Goal: Complete application form: Complete application form

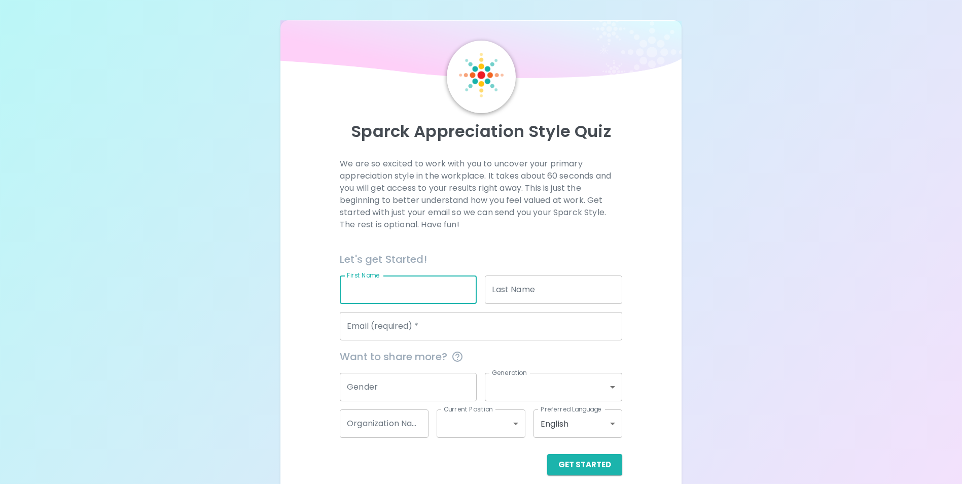
click at [373, 287] on input "First Name" at bounding box center [408, 289] width 137 height 28
type input "[PERSON_NAME]"
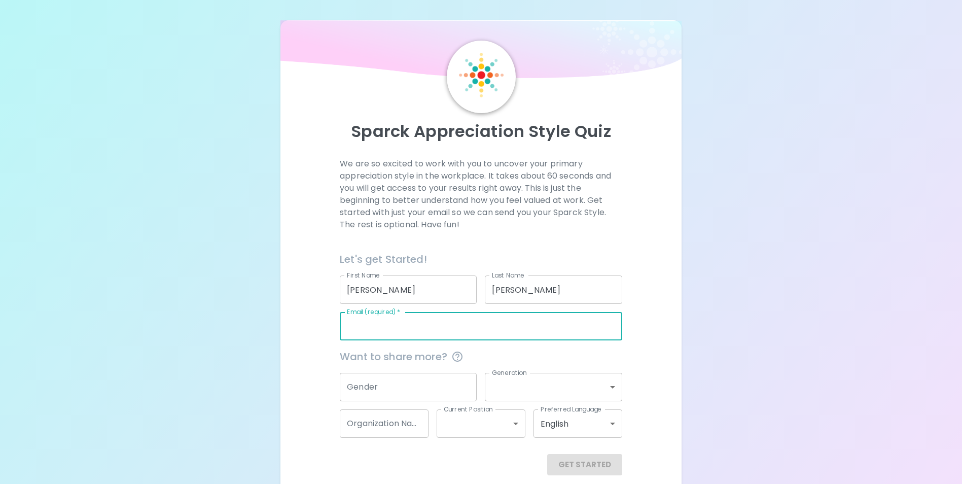
click at [460, 328] on input "Email (required)   *" at bounding box center [481, 326] width 282 height 28
type input "[PERSON_NAME][EMAIL_ADDRESS][PERSON_NAME][DOMAIN_NAME]"
click at [422, 385] on input "Gender" at bounding box center [408, 387] width 137 height 28
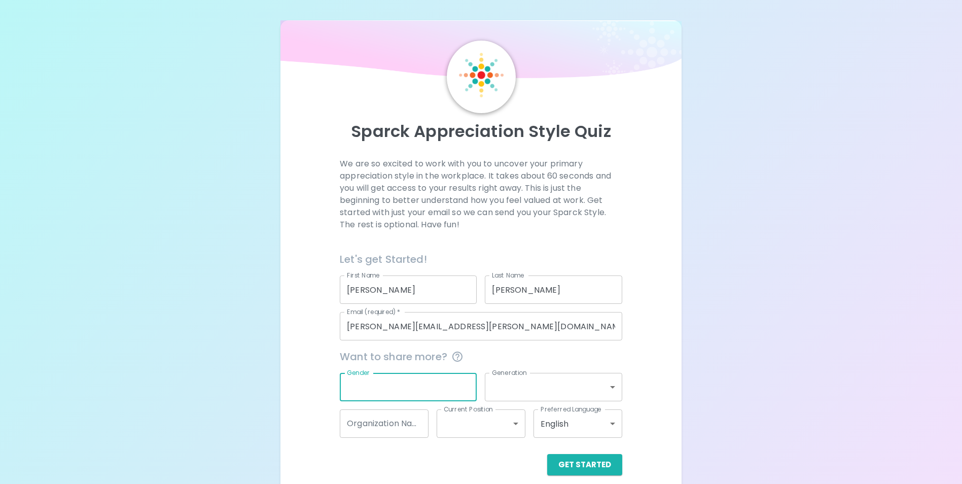
click at [561, 382] on body "Sparck Appreciation Style Quiz We are so excited to work with you to uncover yo…" at bounding box center [481, 247] width 962 height 495
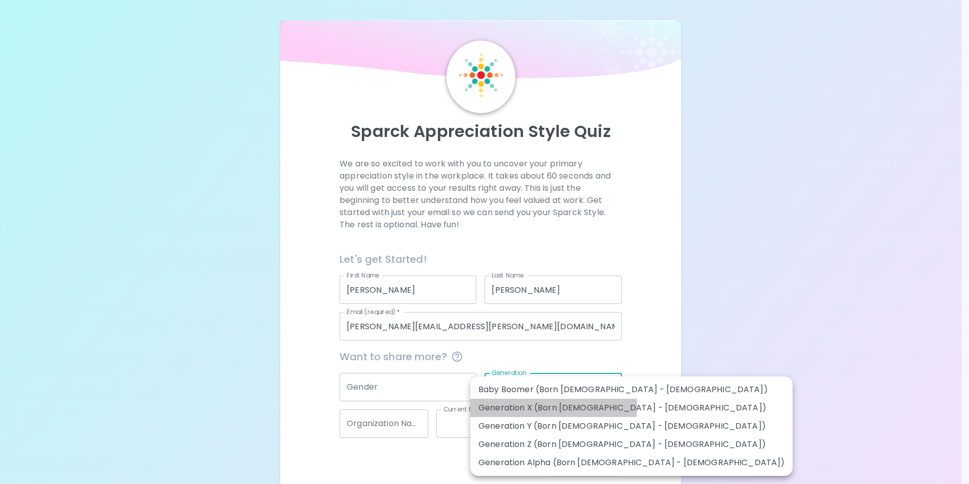
click at [507, 406] on li "Generation X (Born [DEMOGRAPHIC_DATA] - [DEMOGRAPHIC_DATA])" at bounding box center [631, 407] width 322 height 18
type input "generation_x"
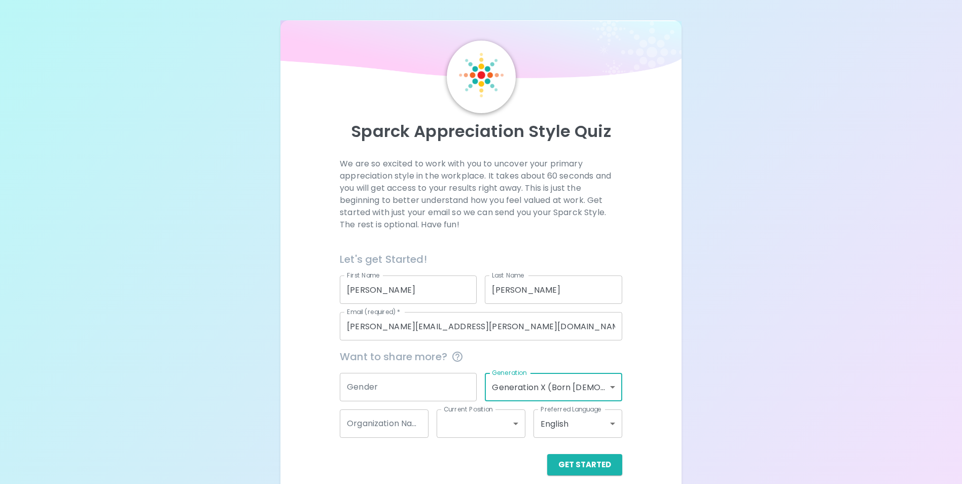
click at [379, 383] on input "Gender" at bounding box center [408, 387] width 137 height 28
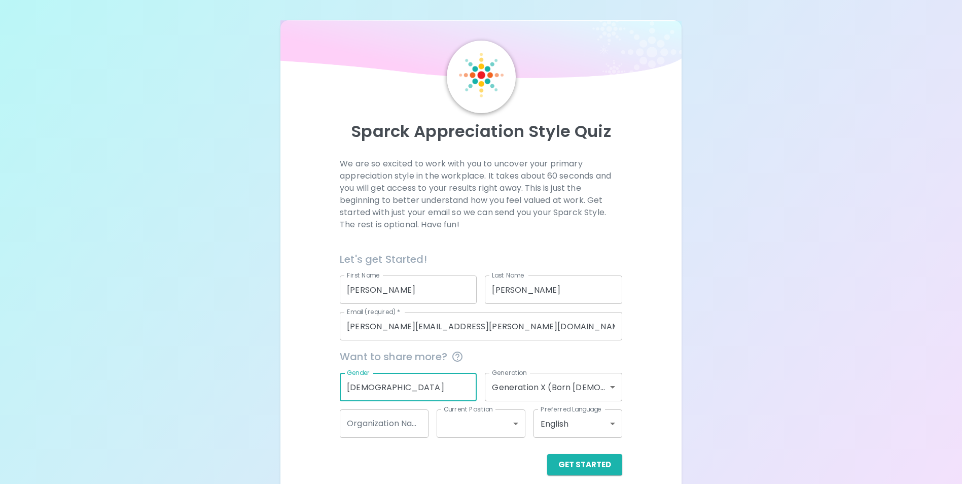
type input "[DEMOGRAPHIC_DATA]"
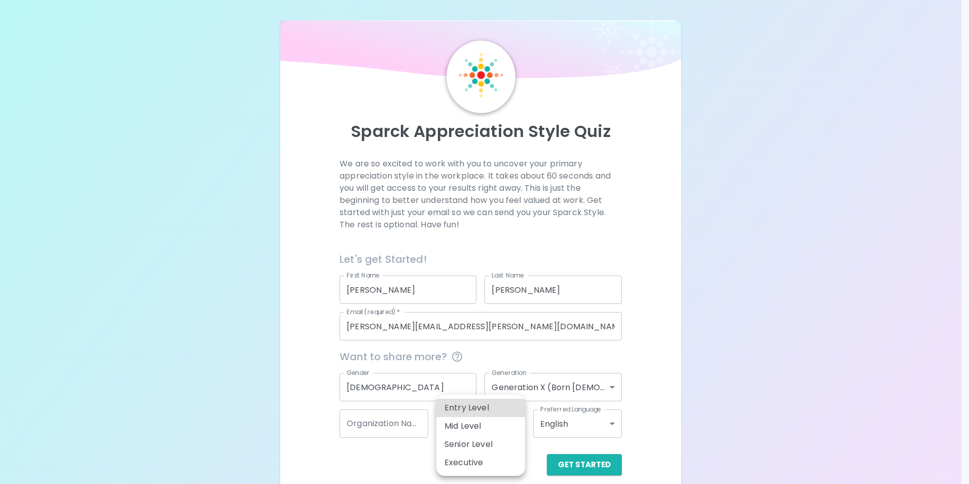
click at [507, 419] on body "Sparck Appreciation Style Quiz We are so excited to work with you to uncover yo…" at bounding box center [484, 247] width 969 height 495
click at [483, 406] on li "Entry Level" at bounding box center [480, 407] width 89 height 18
type input "entry_level"
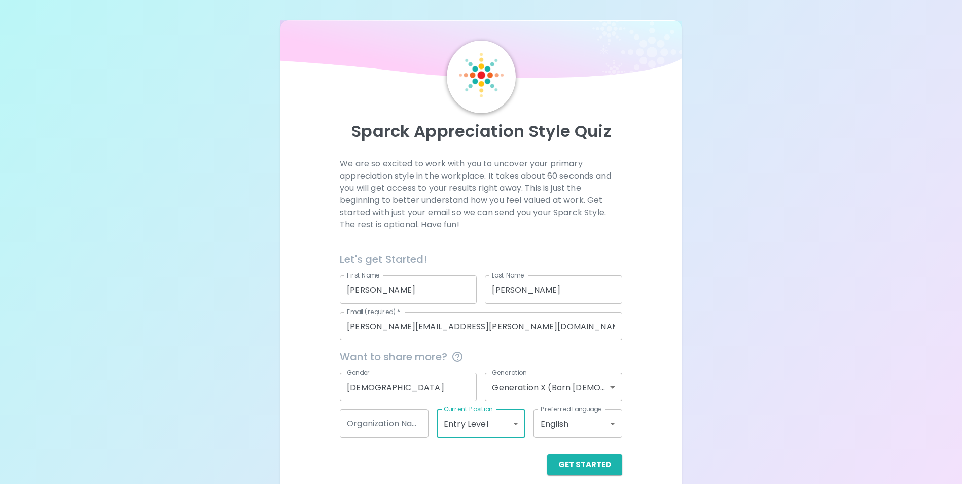
click at [574, 419] on body "Sparck Appreciation Style Quiz We are so excited to work with you to uncover yo…" at bounding box center [481, 247] width 962 height 495
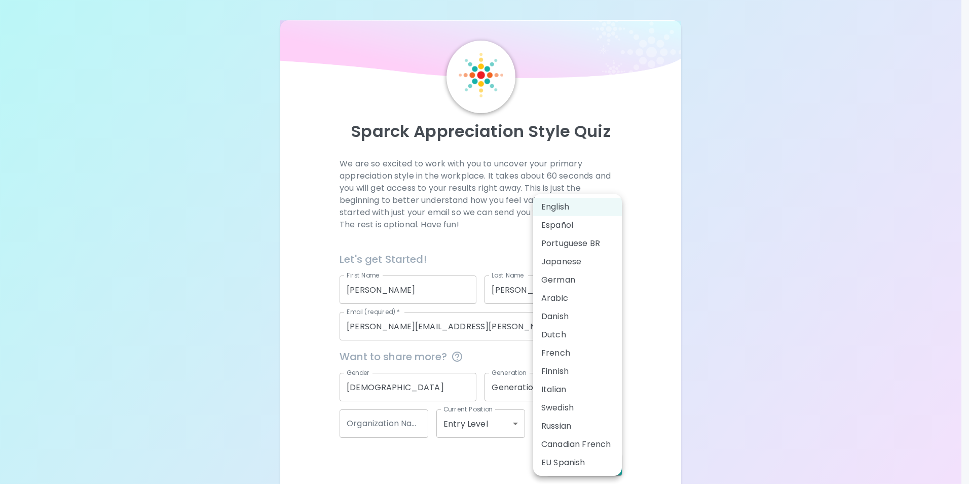
click at [549, 204] on li "English" at bounding box center [577, 207] width 89 height 18
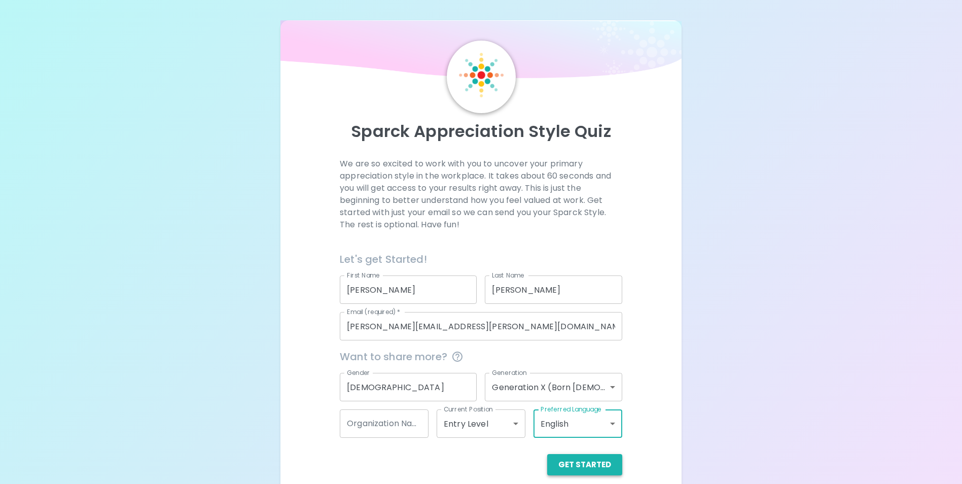
click at [582, 464] on button "Get Started" at bounding box center [584, 464] width 75 height 21
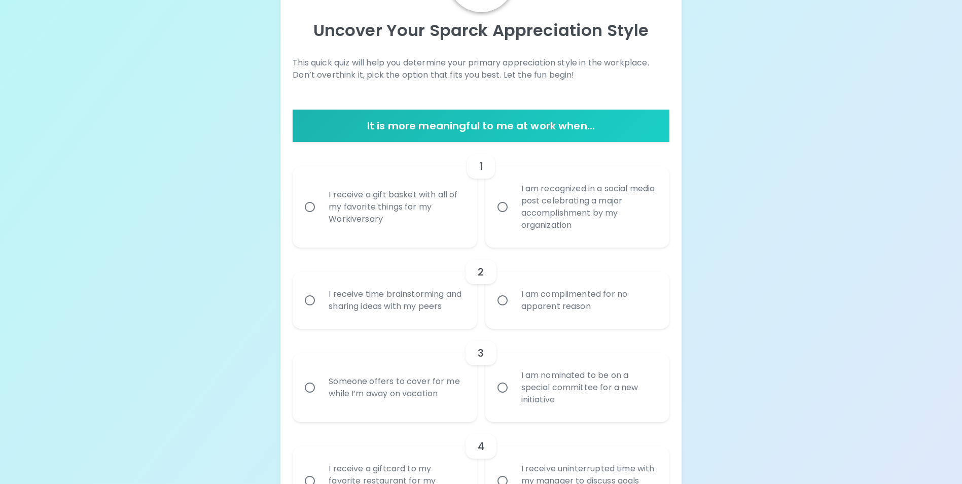
scroll to position [101, 0]
click at [311, 204] on input "I receive a gift basket with all of my favorite things for my Workiversary" at bounding box center [309, 206] width 21 height 21
radio input "true"
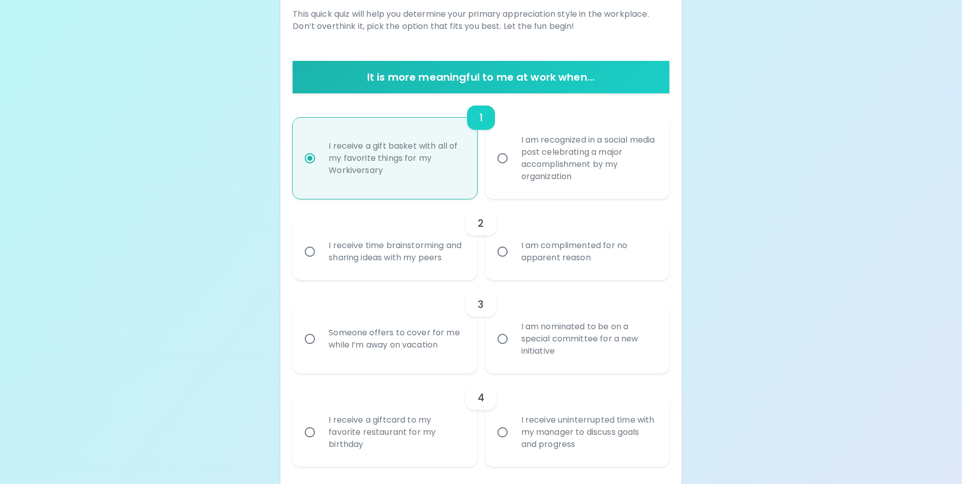
scroll to position [182, 0]
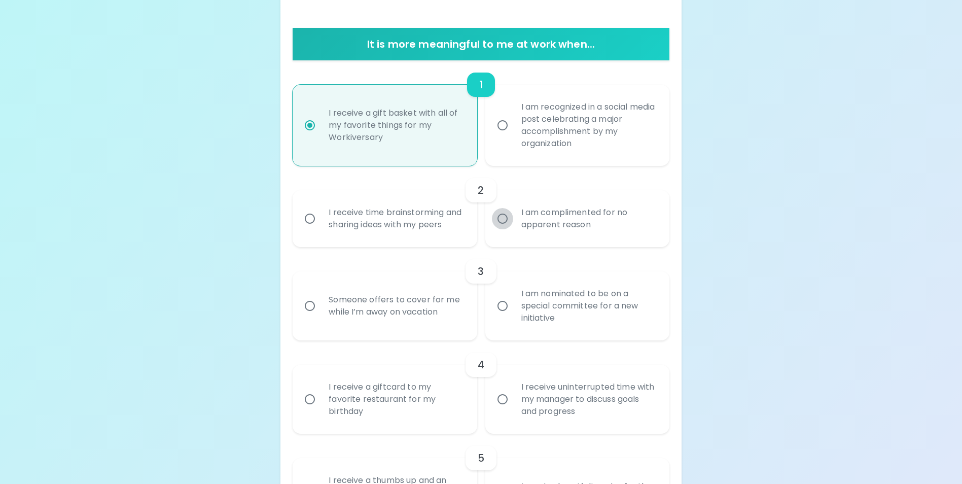
click at [498, 223] on input "I am complimented for no apparent reason" at bounding box center [502, 218] width 21 height 21
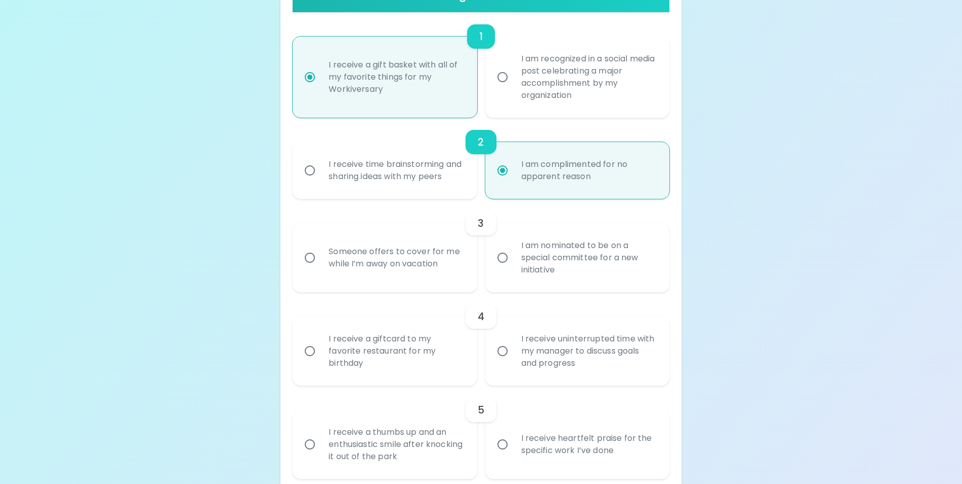
scroll to position [264, 0]
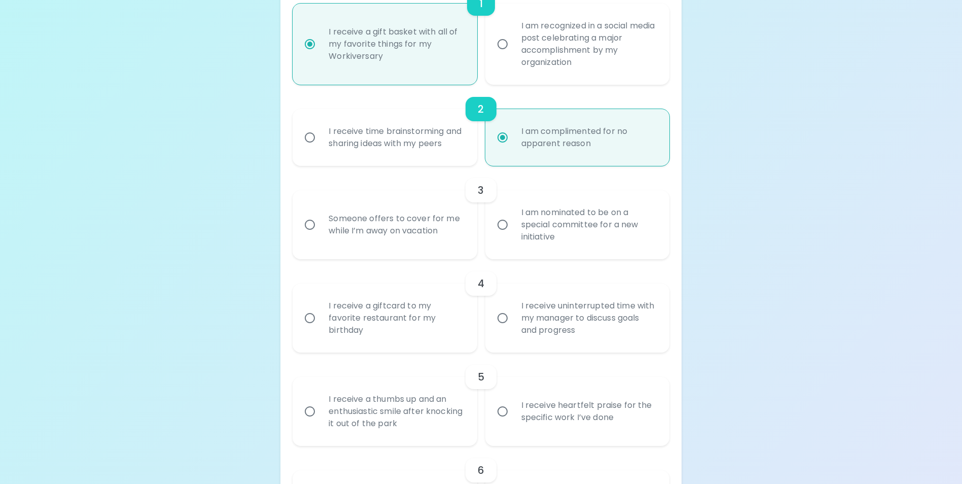
radio input "true"
click at [310, 235] on input "Someone offers to cover for me while I’m away on vacation" at bounding box center [309, 224] width 21 height 21
radio input "false"
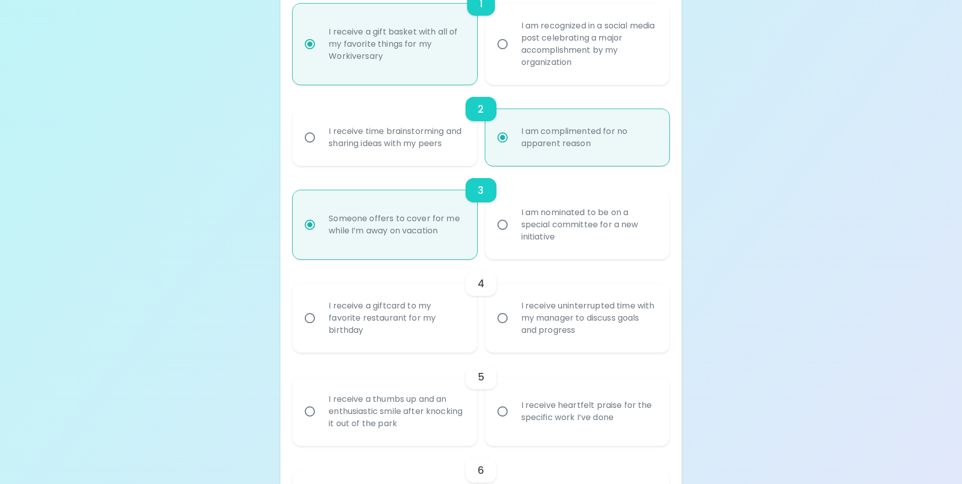
scroll to position [345, 0]
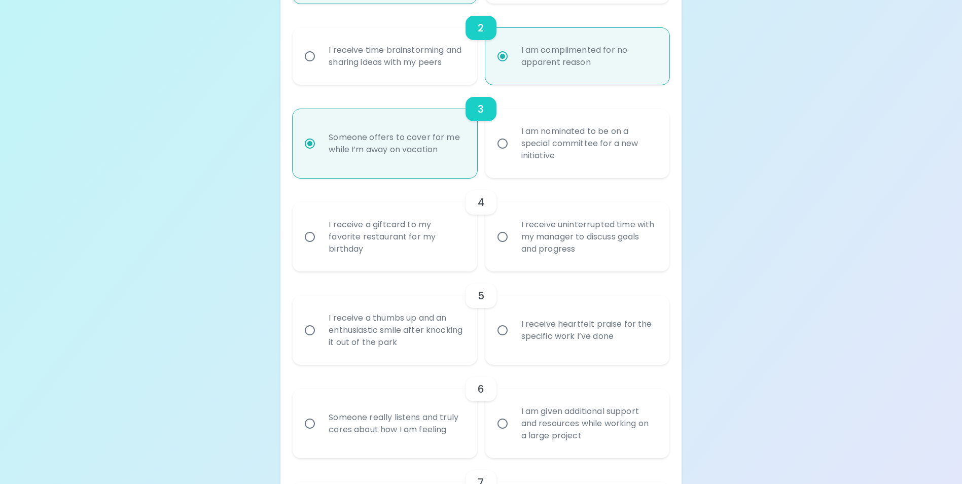
radio input "true"
click at [308, 246] on input "I receive a giftcard to my favorite restaurant for my birthday" at bounding box center [309, 236] width 21 height 21
radio input "false"
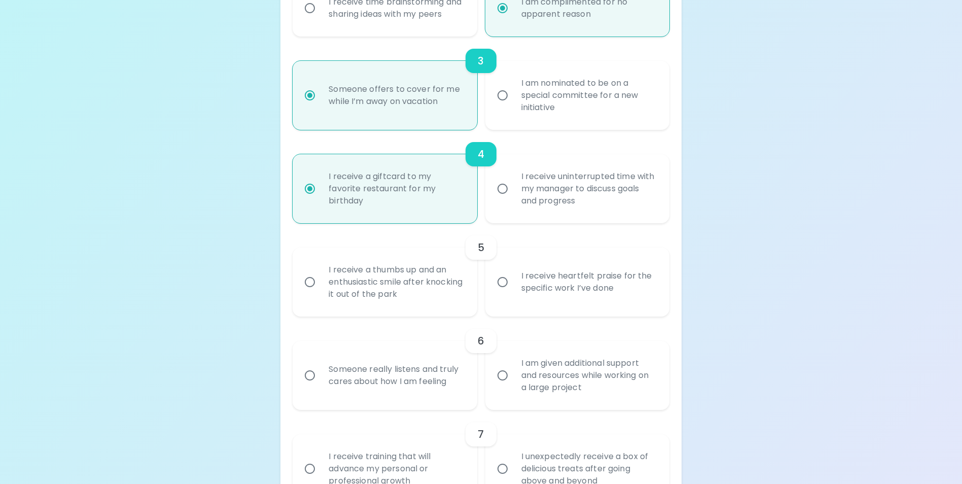
scroll to position [426, 0]
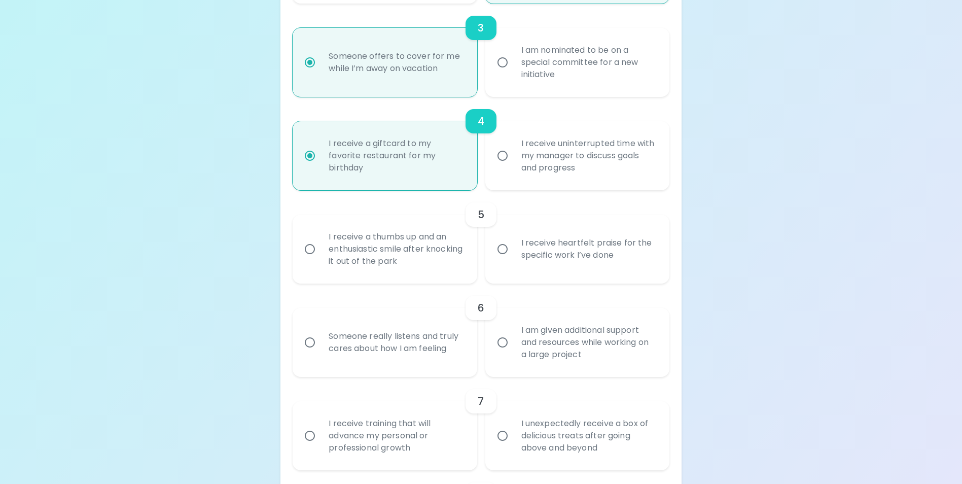
radio input "true"
click at [501, 260] on input "I receive heartfelt praise for the specific work I’ve done" at bounding box center [502, 248] width 21 height 21
radio input "false"
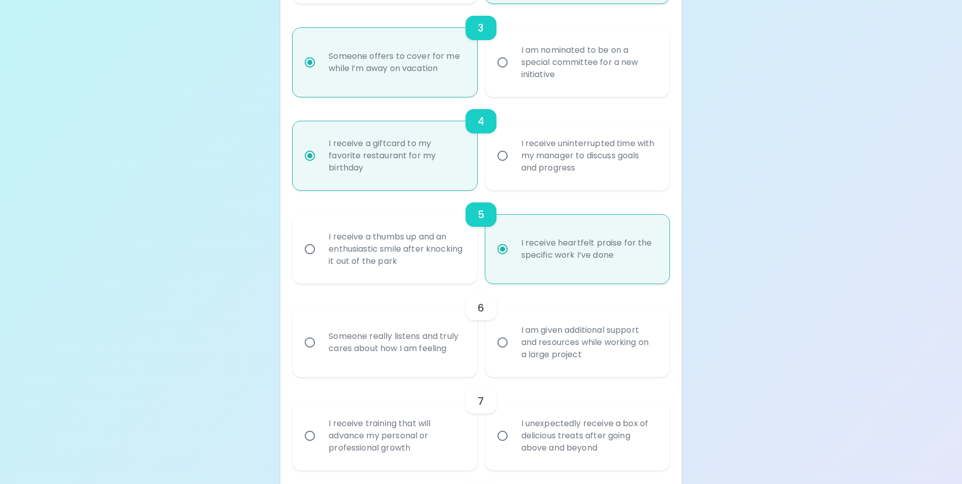
scroll to position [507, 0]
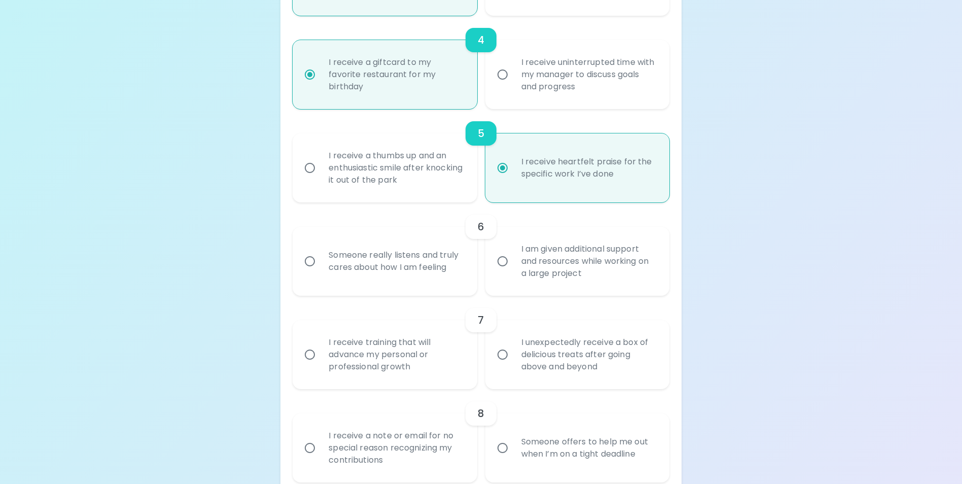
radio input "true"
click at [311, 272] on input "Someone really listens and truly cares about how I am feeling" at bounding box center [309, 260] width 21 height 21
radio input "false"
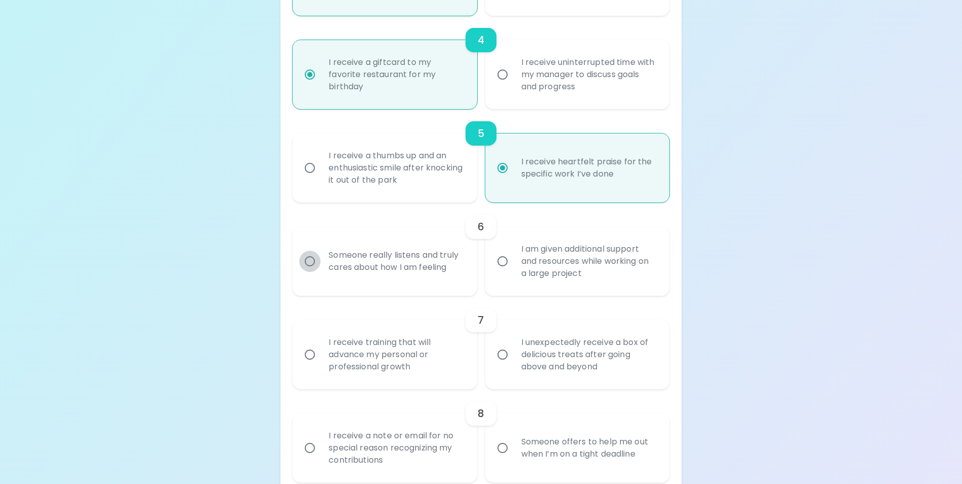
radio input "false"
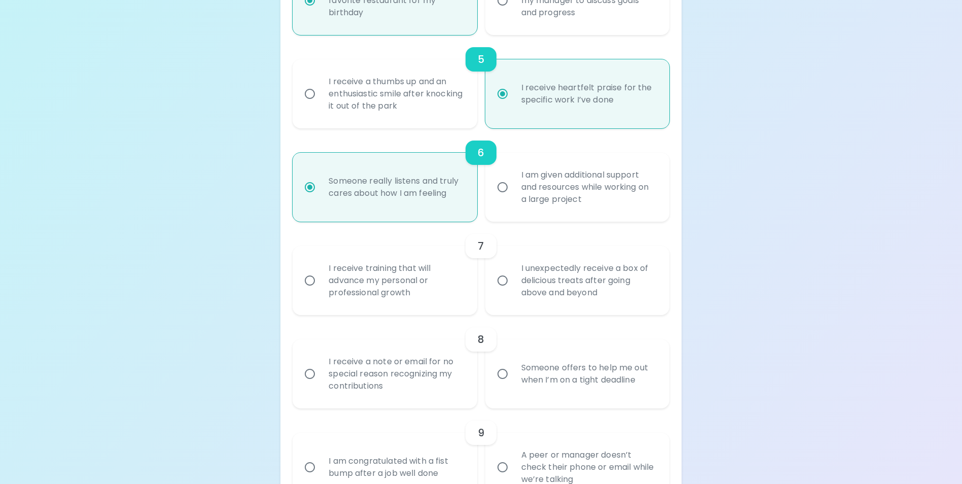
scroll to position [588, 0]
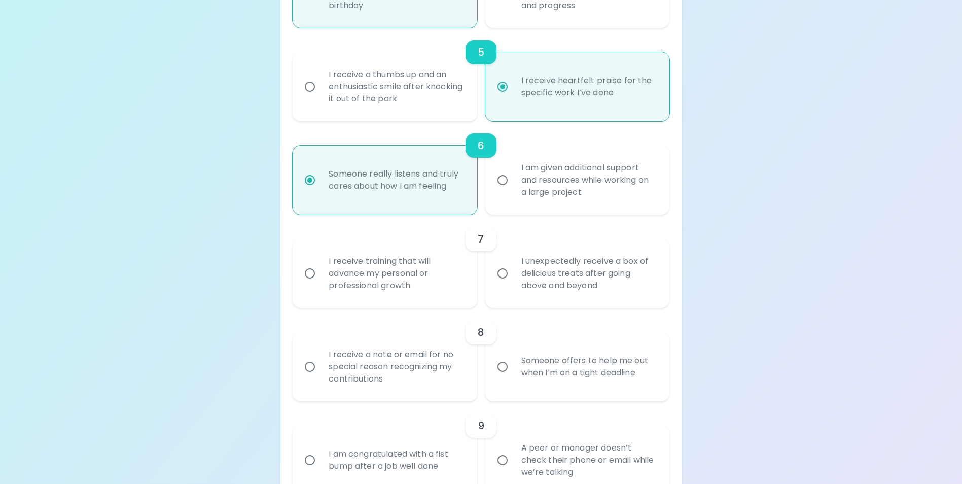
radio input "true"
click at [505, 191] on input "I am given additional support and resources while working on a large project" at bounding box center [502, 179] width 21 height 21
radio input "false"
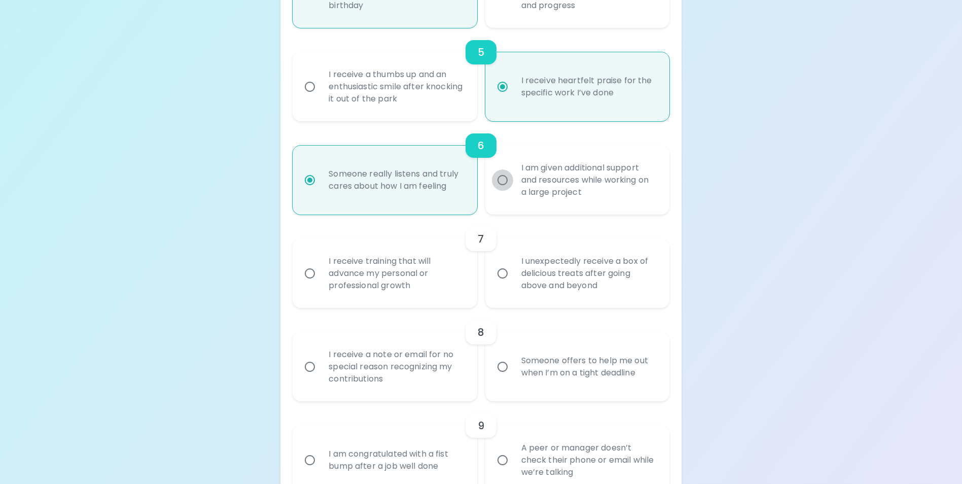
radio input "false"
radio input "true"
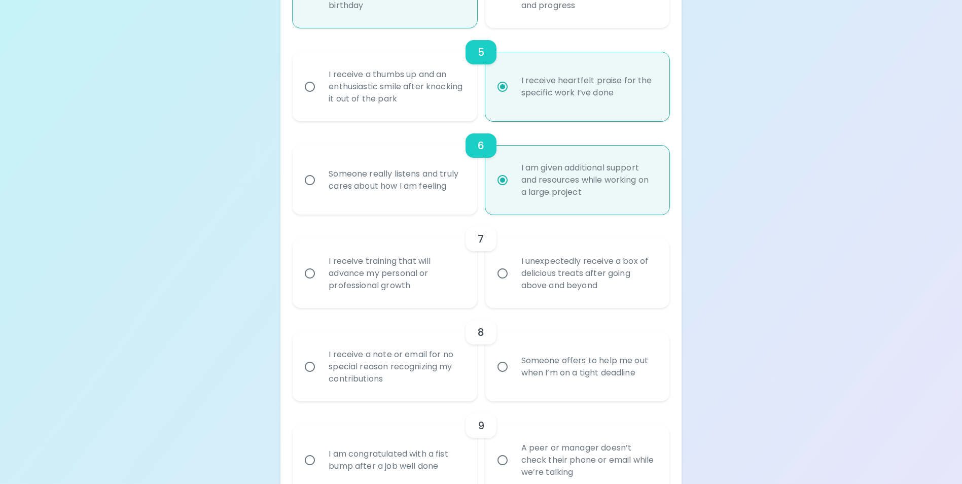
radio input "true"
click at [305, 187] on input "Someone really listens and truly cares about how I am feeling" at bounding box center [309, 179] width 21 height 21
radio input "false"
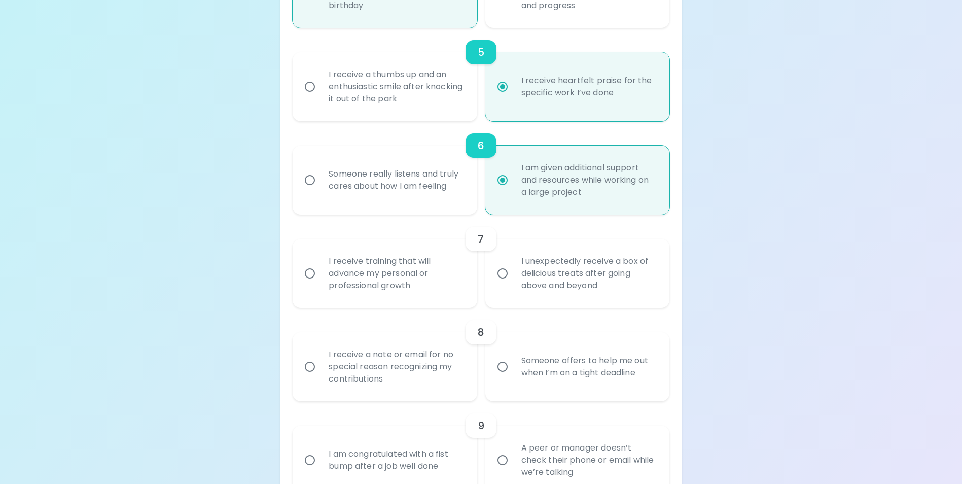
radio input "false"
radio input "true"
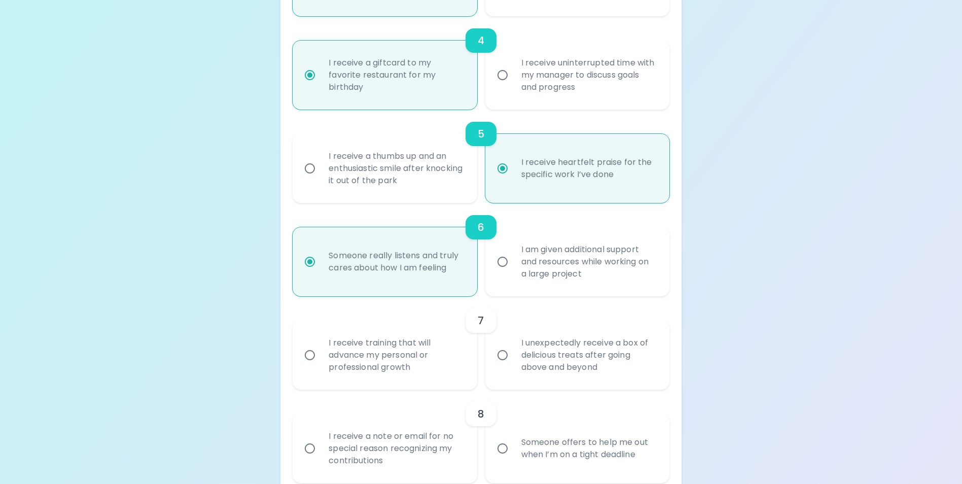
scroll to position [537, 0]
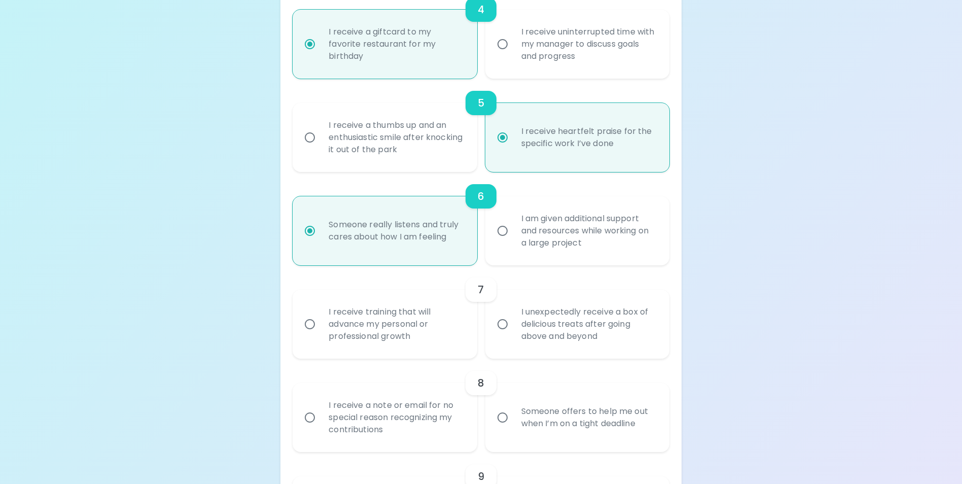
radio input "true"
click at [502, 335] on input "I unexpectedly receive a box of delicious treats after going above and beyond" at bounding box center [502, 323] width 21 height 21
radio input "false"
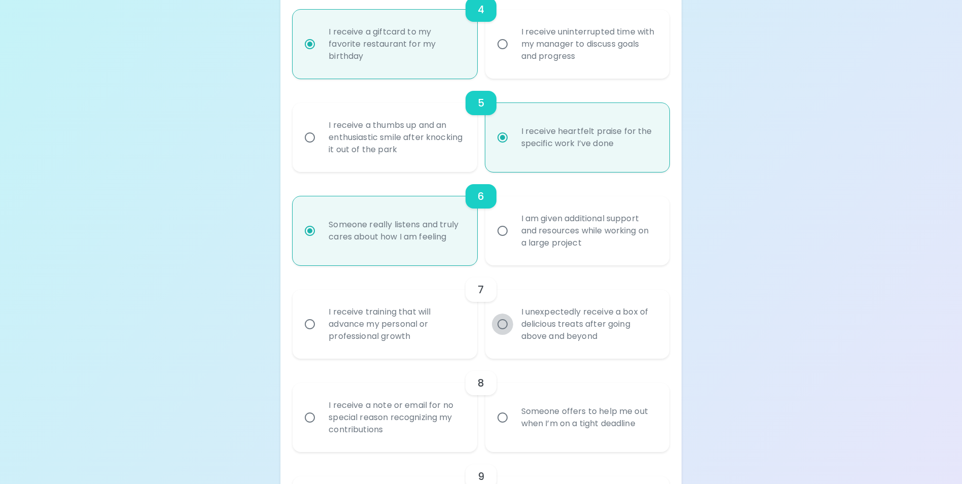
radio input "false"
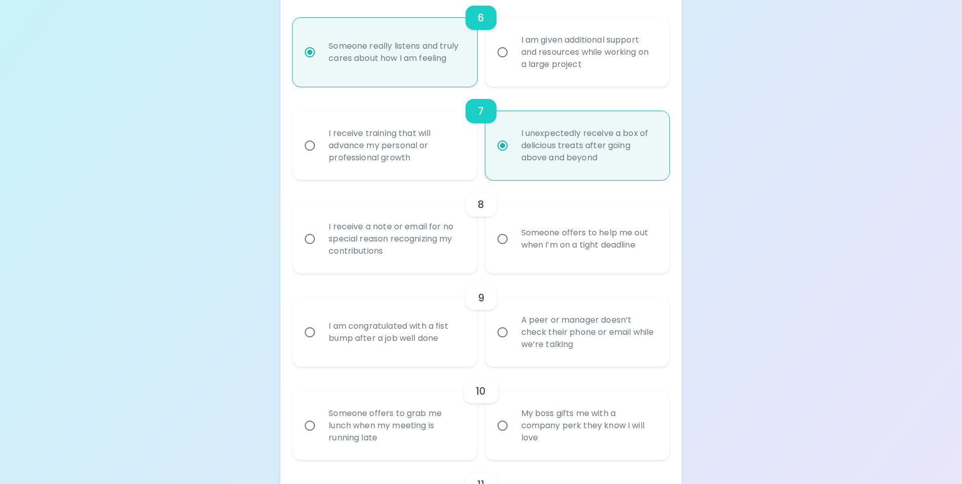
scroll to position [720, 0]
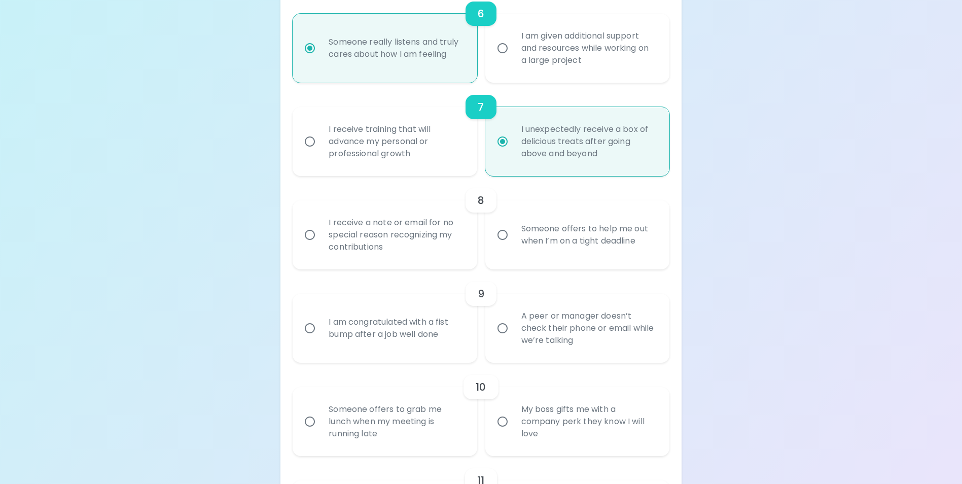
radio input "true"
click at [316, 243] on input "I receive a note or email for no special reason recognizing my contributions" at bounding box center [309, 234] width 21 height 21
radio input "false"
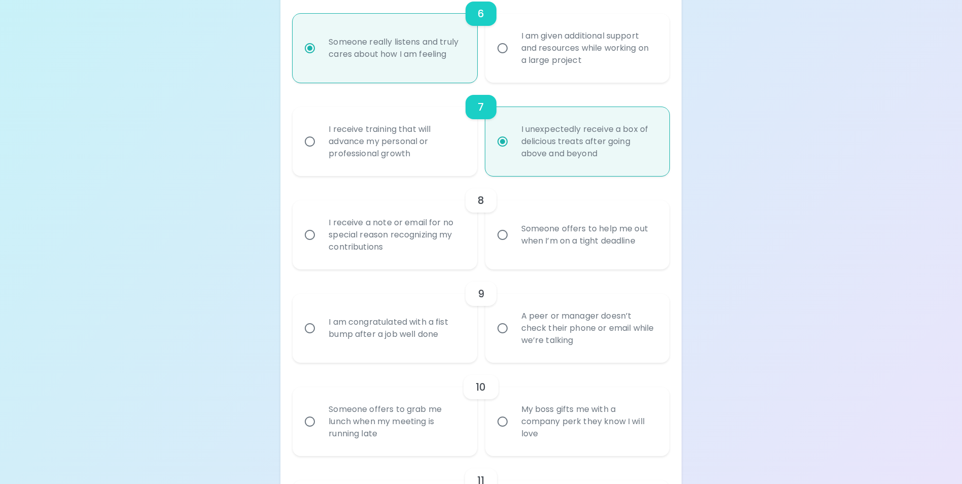
radio input "false"
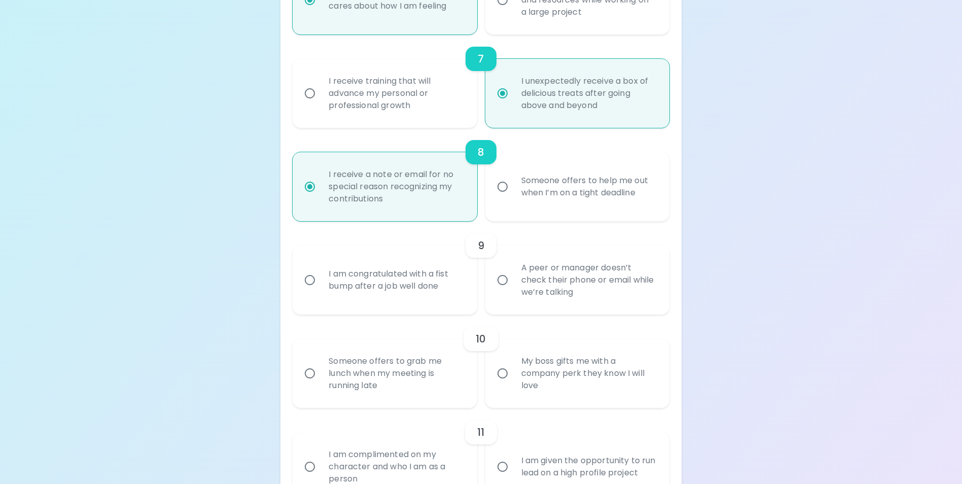
scroll to position [801, 0]
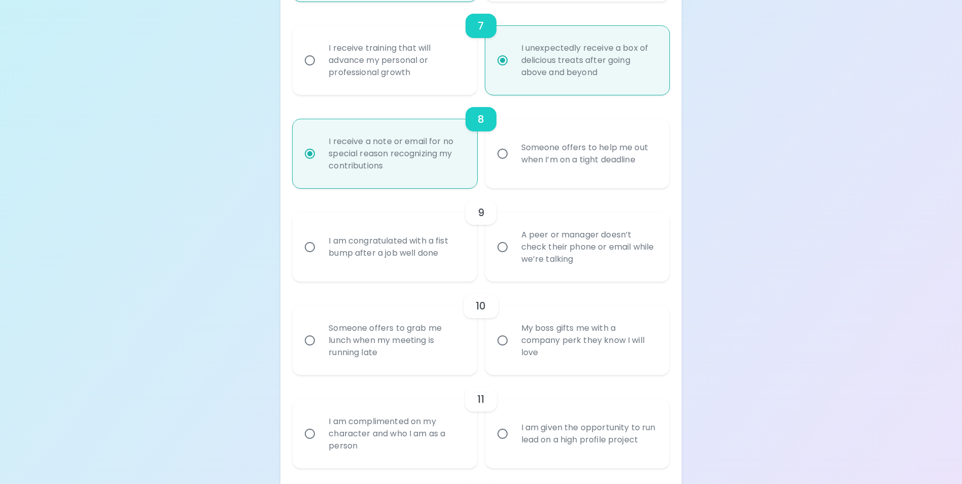
radio input "true"
click at [502, 258] on input "A peer or manager doesn’t check their phone or email while we’re talking" at bounding box center [502, 246] width 21 height 21
radio input "false"
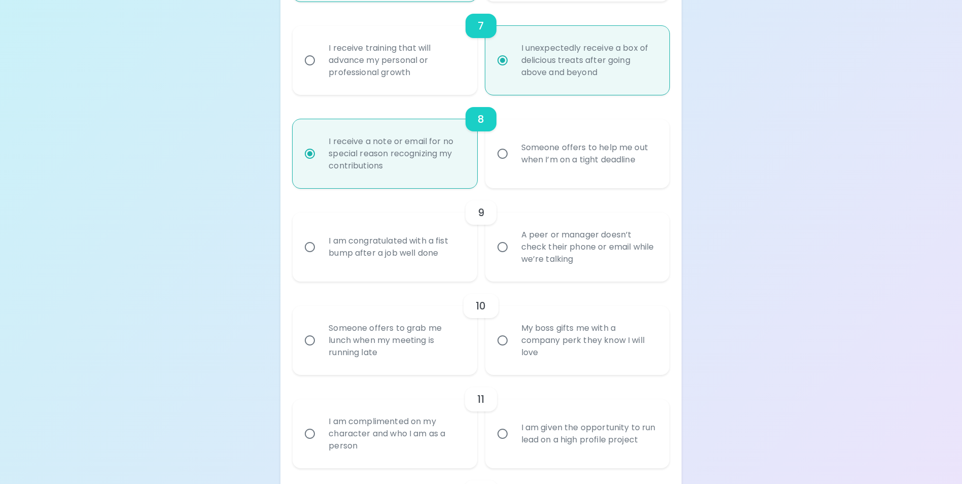
radio input "false"
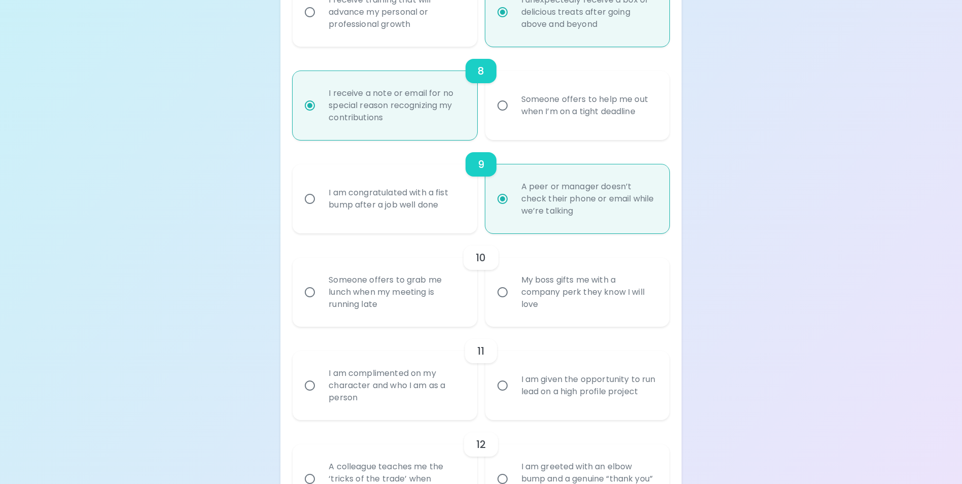
scroll to position [882, 0]
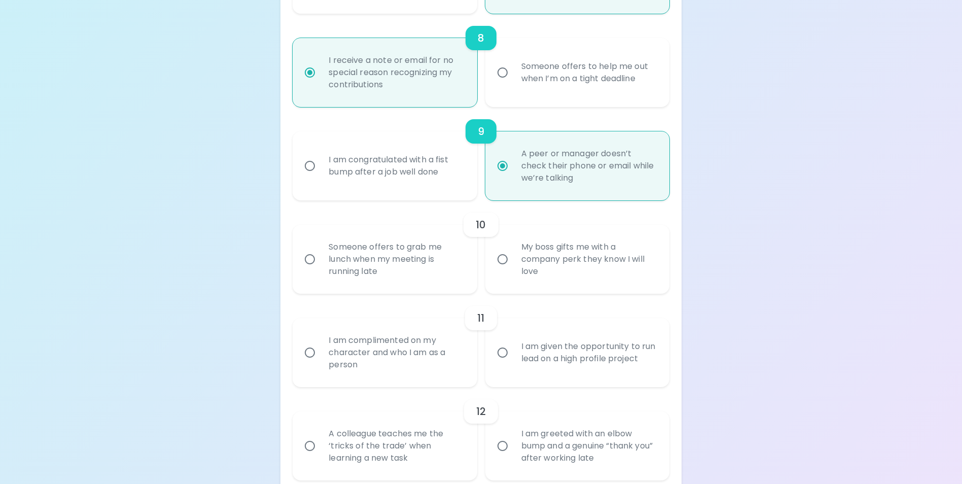
radio input "true"
click at [495, 270] on input "My boss gifts me with a company perk they know I will love" at bounding box center [502, 258] width 21 height 21
radio input "false"
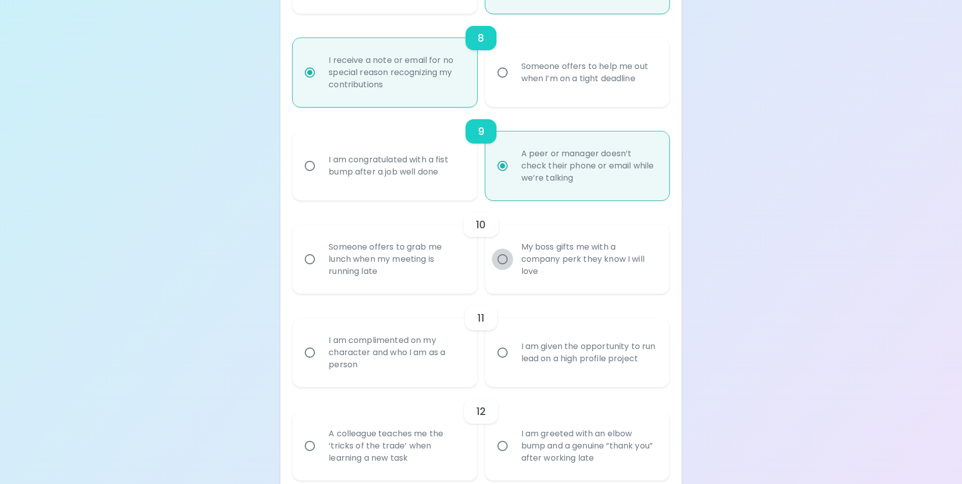
radio input "false"
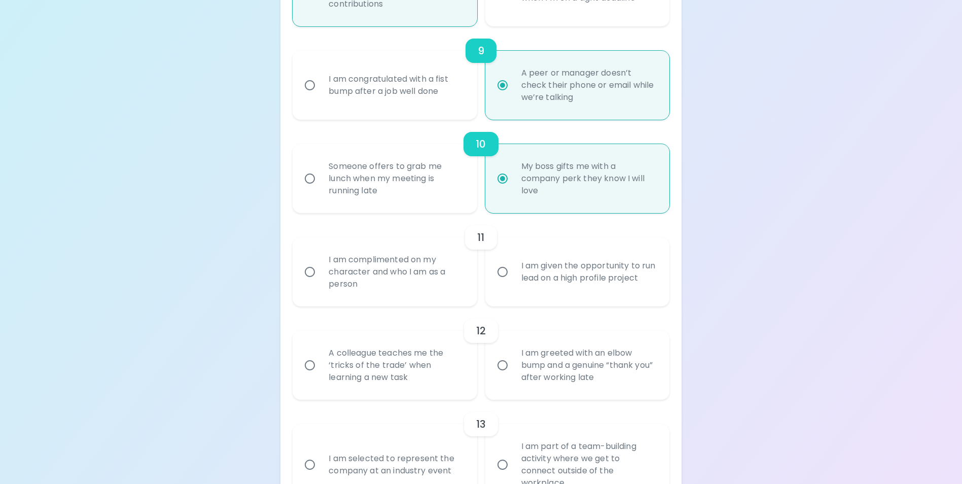
scroll to position [963, 0]
radio input "true"
click at [306, 280] on input "I am complimented on my character and who I am as a person" at bounding box center [309, 271] width 21 height 21
radio input "false"
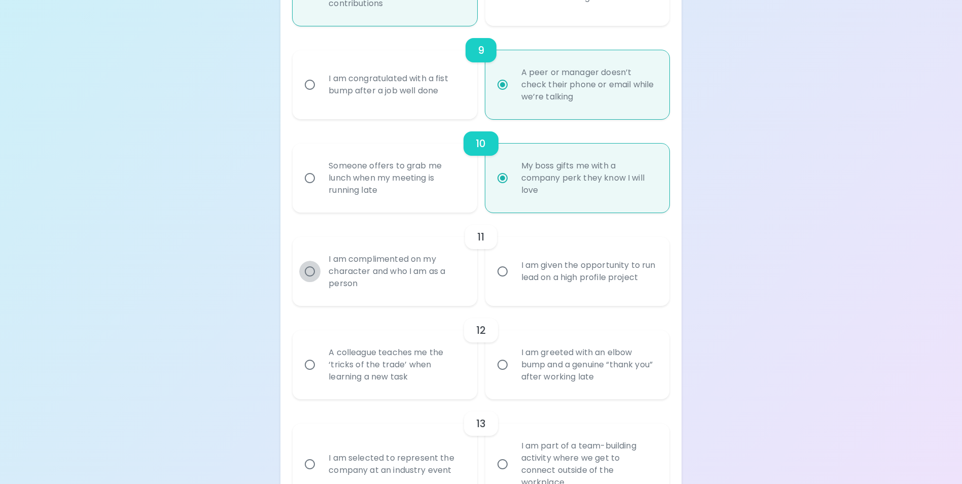
radio input "false"
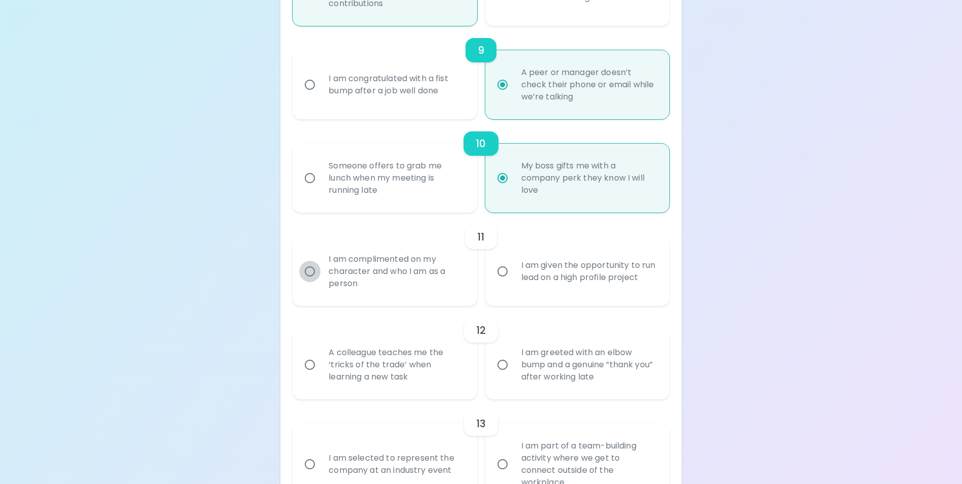
radio input "false"
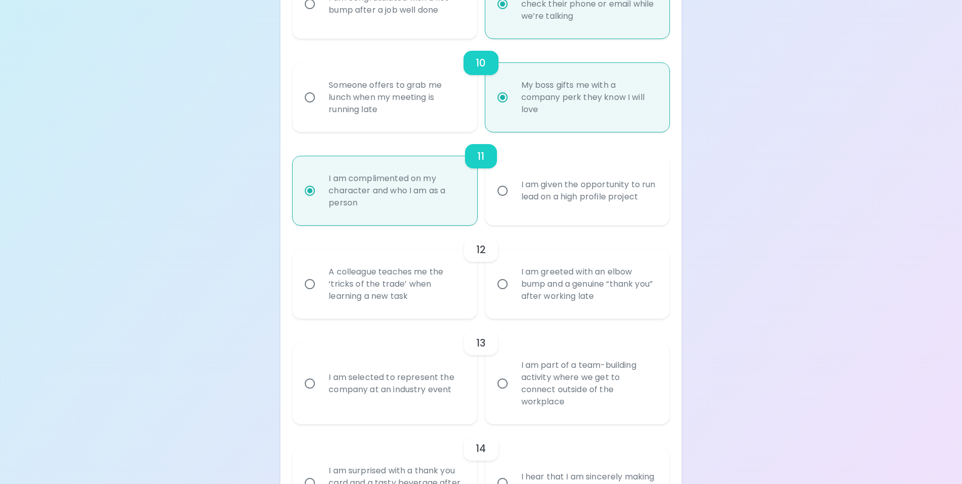
scroll to position [1044, 0]
radio input "true"
click at [502, 294] on input "I am greeted with an elbow bump and a genuine “thank you” after working late" at bounding box center [502, 283] width 21 height 21
radio input "false"
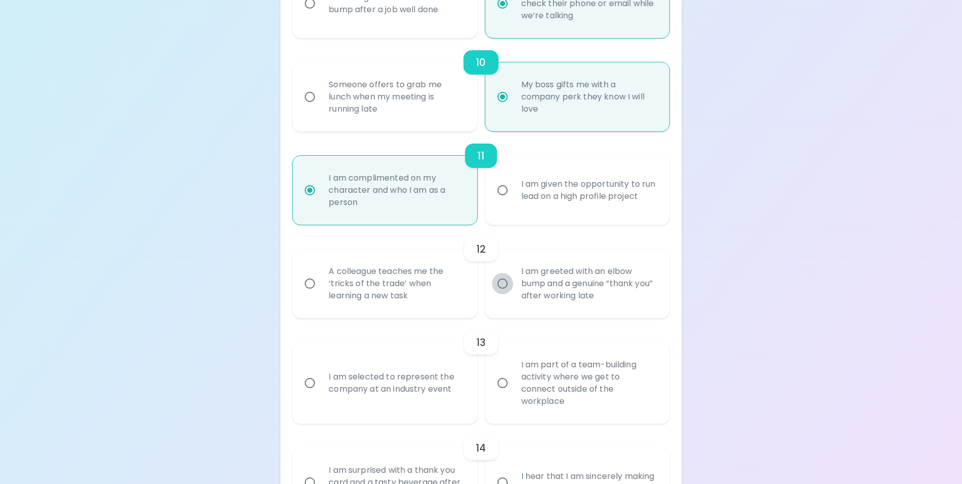
radio input "false"
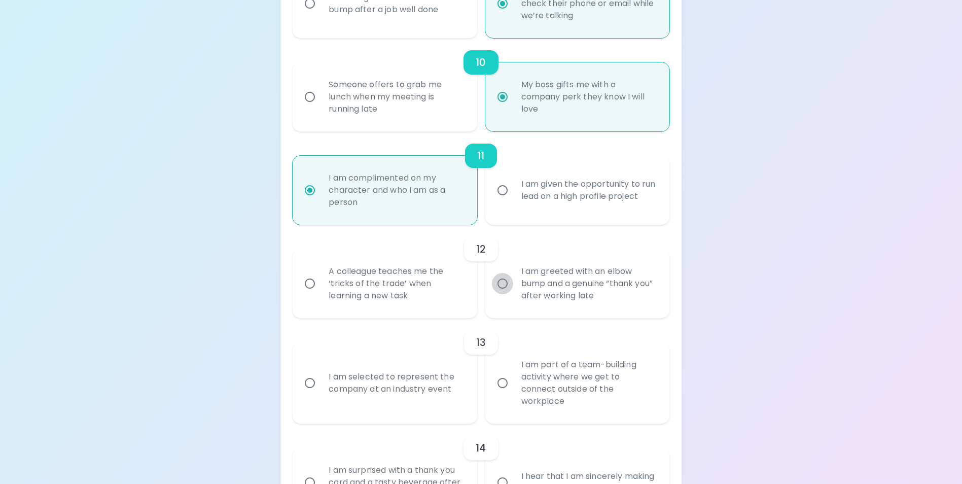
radio input "false"
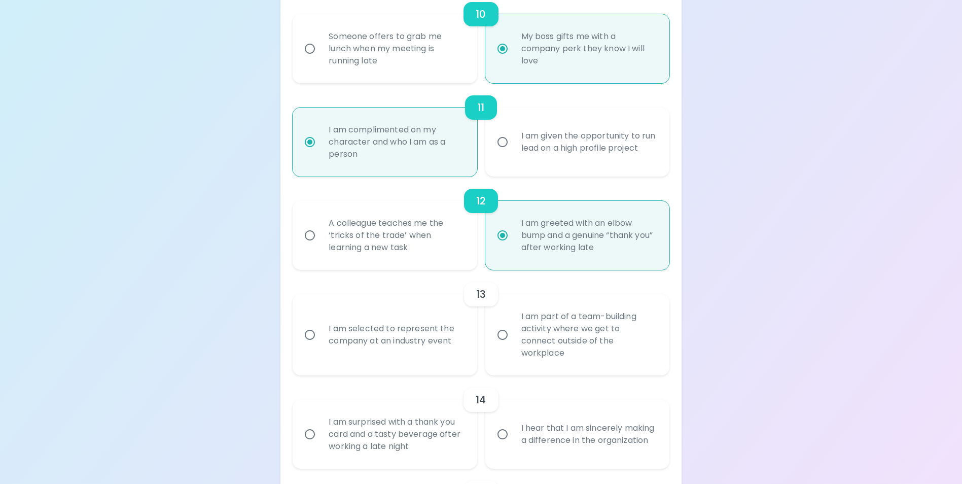
scroll to position [1125, 0]
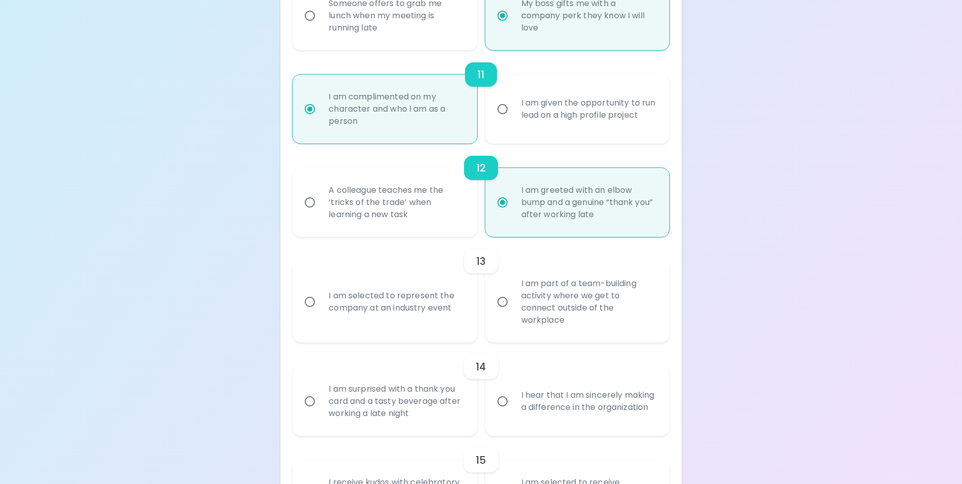
radio input "true"
click at [508, 306] on input "I am part of a team-building activity where we get to connect outside of the wo…" at bounding box center [502, 301] width 21 height 21
radio input "false"
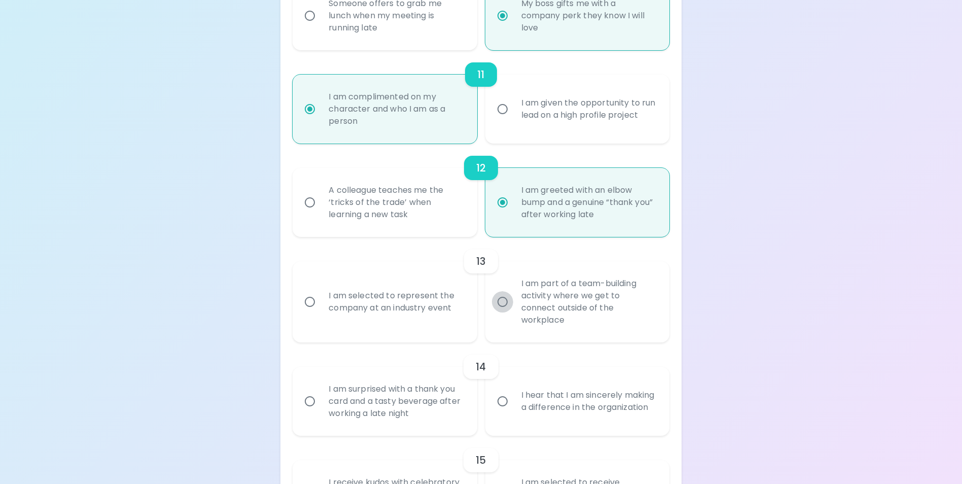
radio input "false"
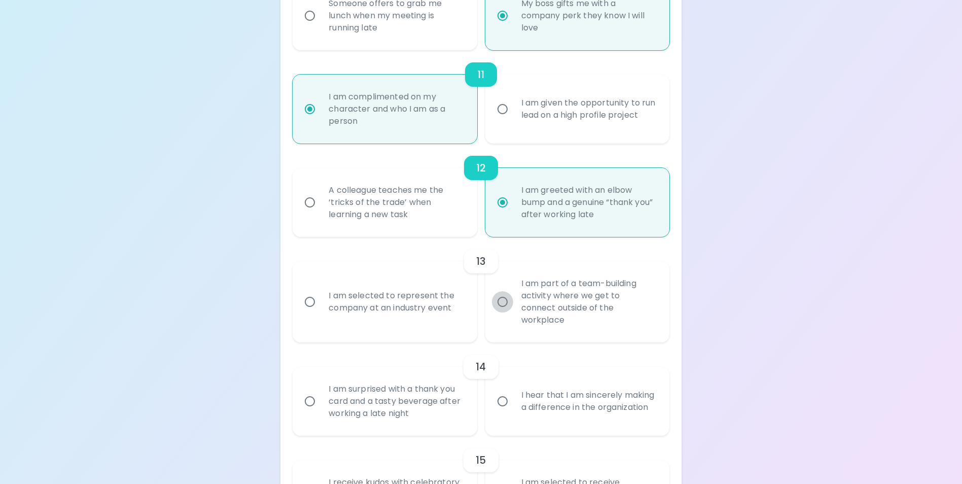
radio input "false"
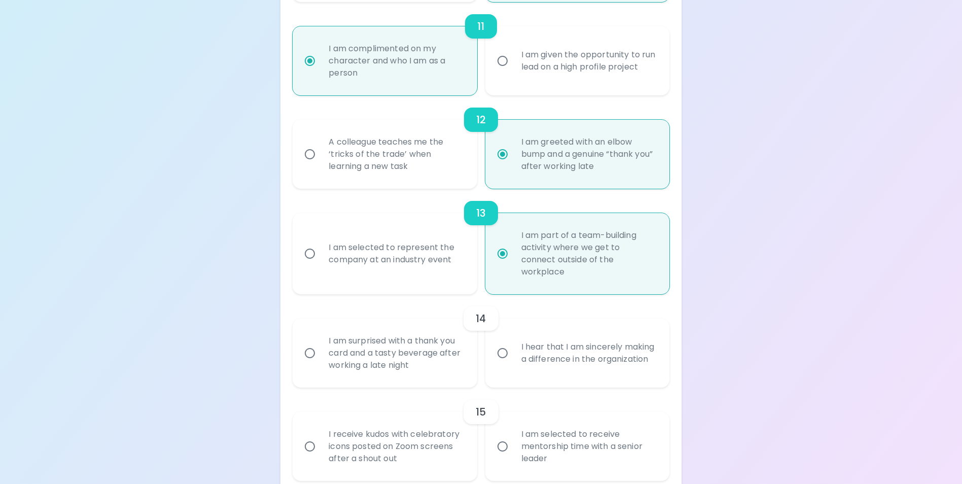
scroll to position [1206, 0]
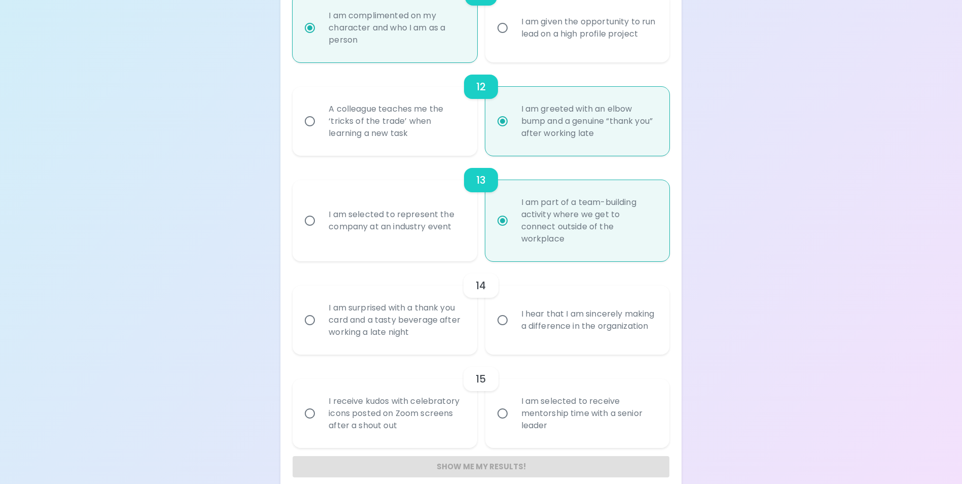
radio input "true"
click at [502, 317] on input "I hear that I am sincerely making a difference in the organization" at bounding box center [502, 319] width 21 height 21
radio input "false"
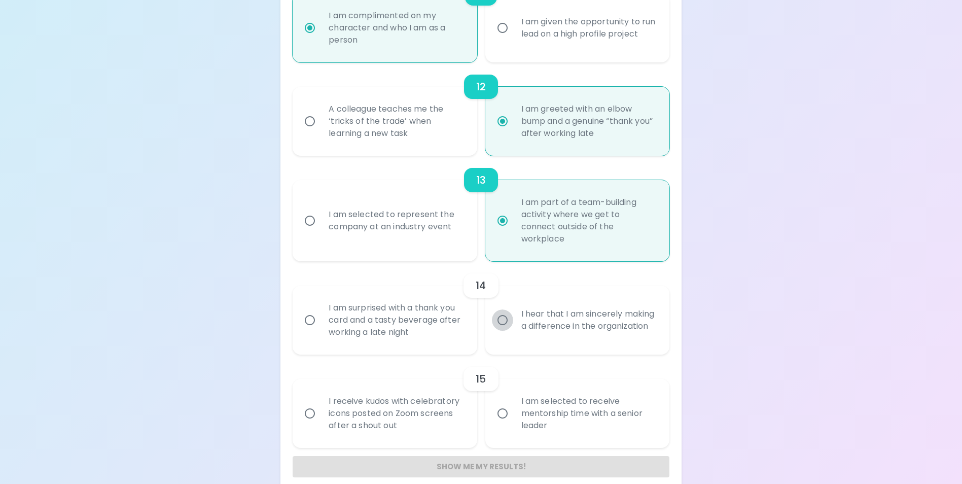
radio input "false"
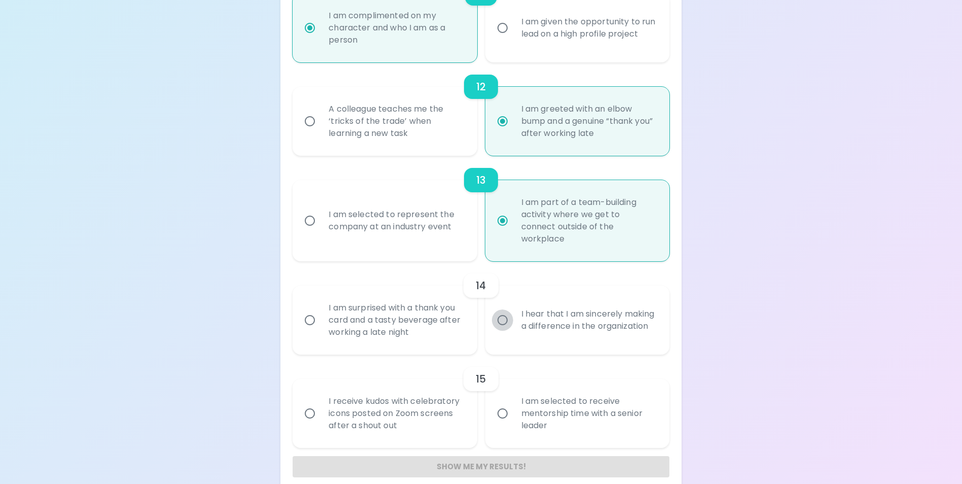
radio input "false"
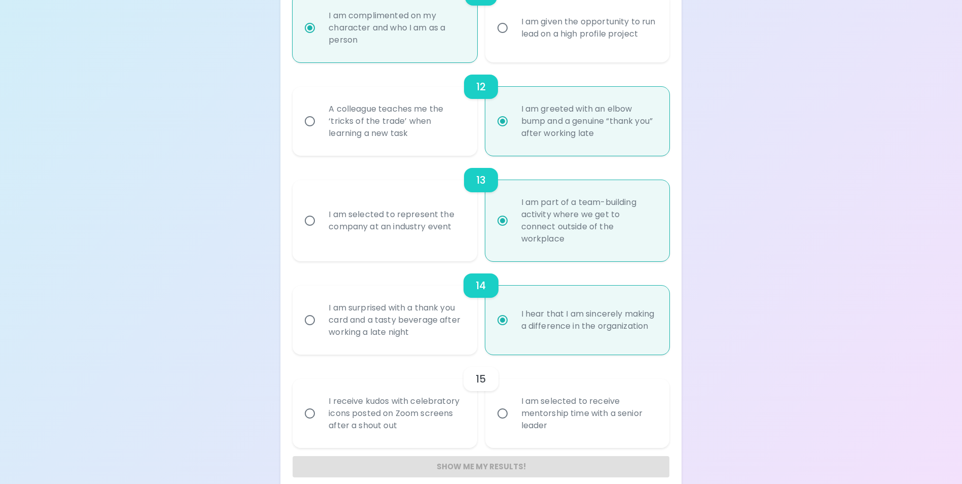
scroll to position [1220, 0]
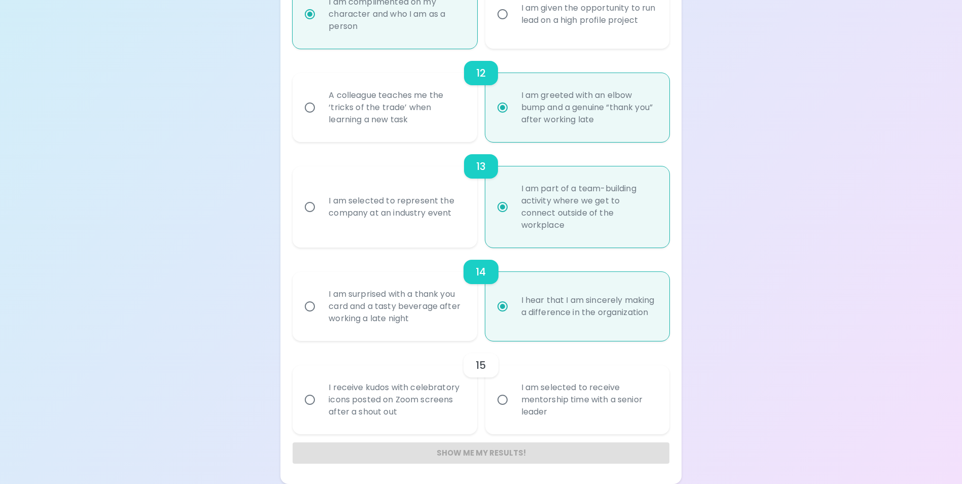
radio input "true"
click at [310, 398] on input "I receive kudos with celebratory icons posted on Zoom screens after a shout out" at bounding box center [309, 399] width 21 height 21
radio input "false"
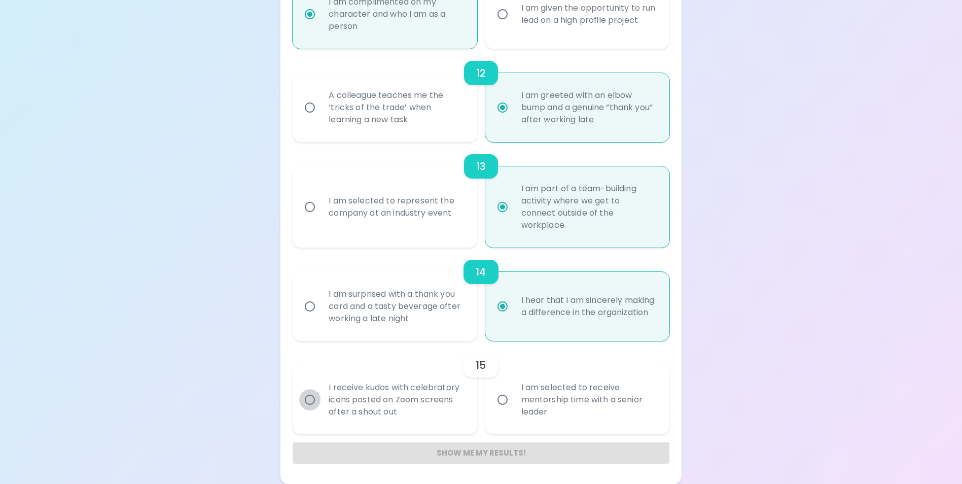
radio input "false"
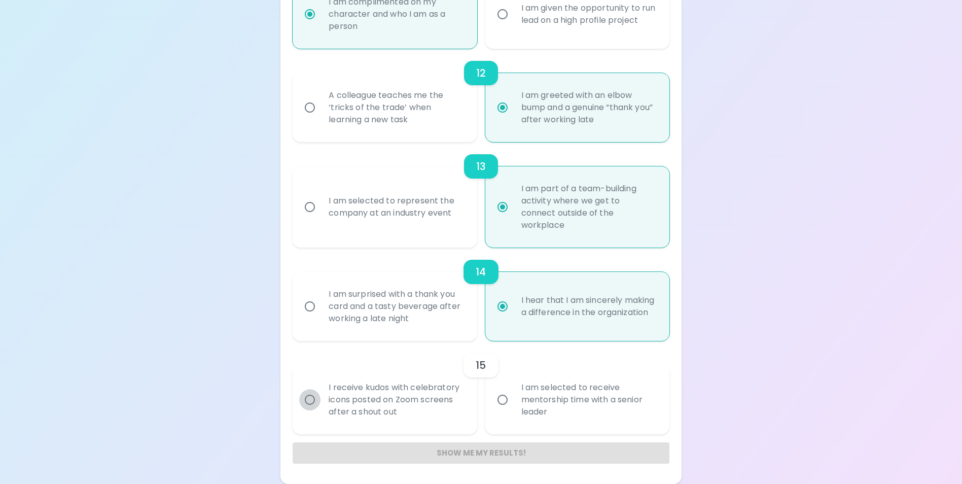
radio input "false"
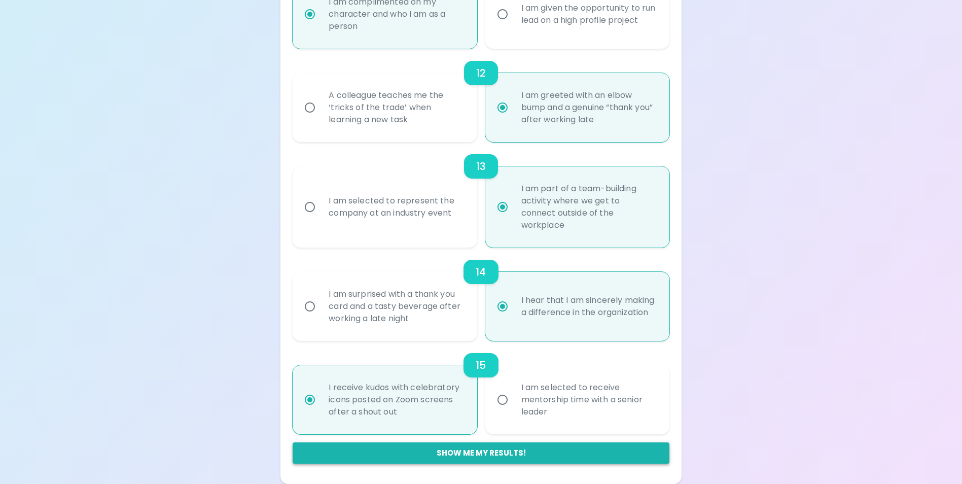
radio input "true"
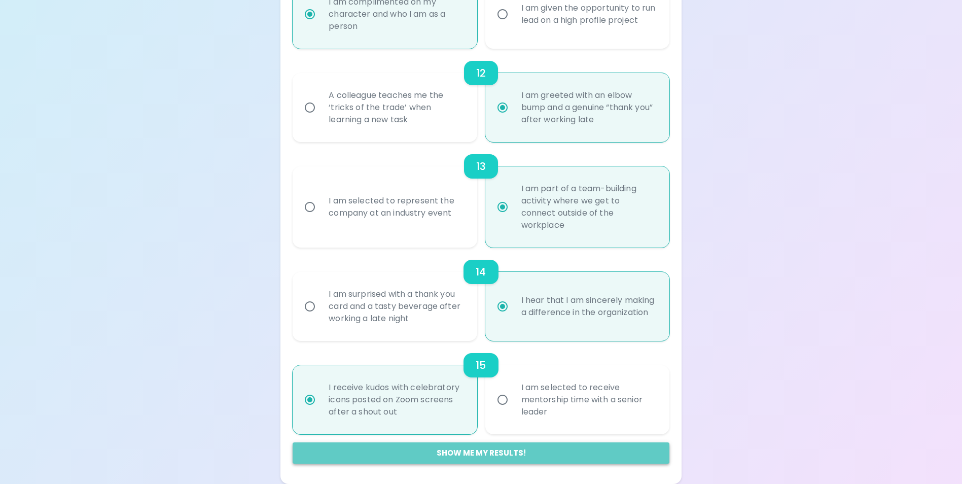
click at [450, 452] on button "Show me my results!" at bounding box center [480, 452] width 376 height 21
radio input "false"
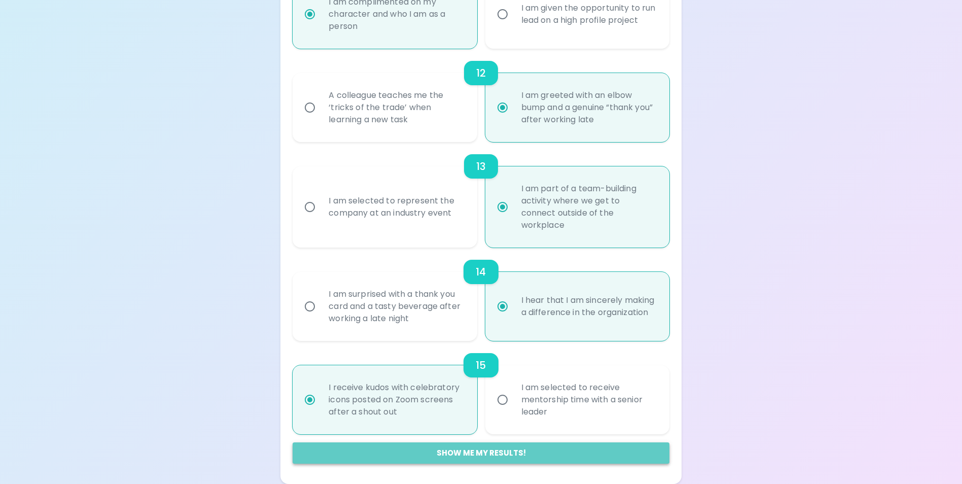
radio input "false"
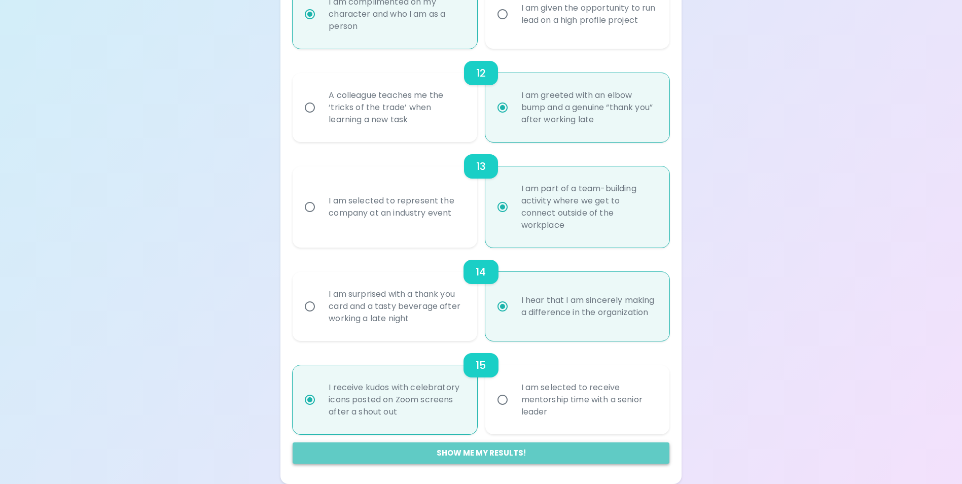
radio input "false"
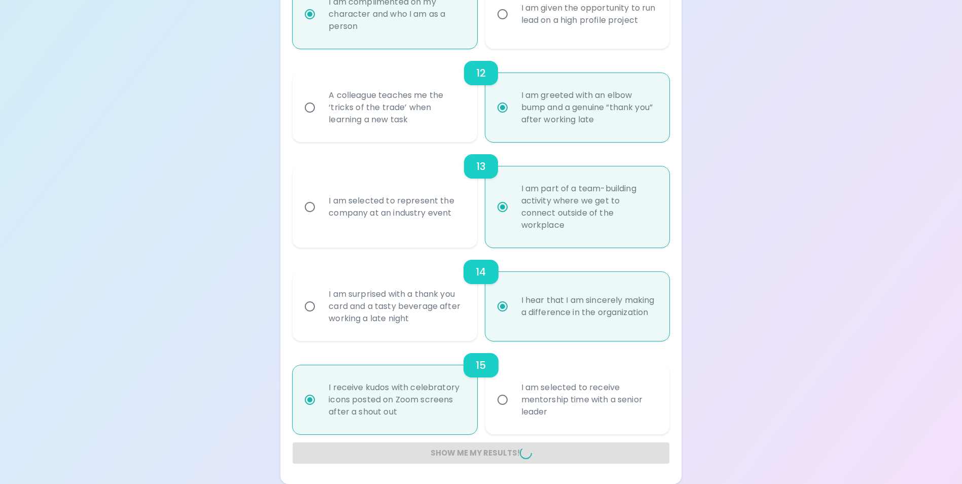
radio input "false"
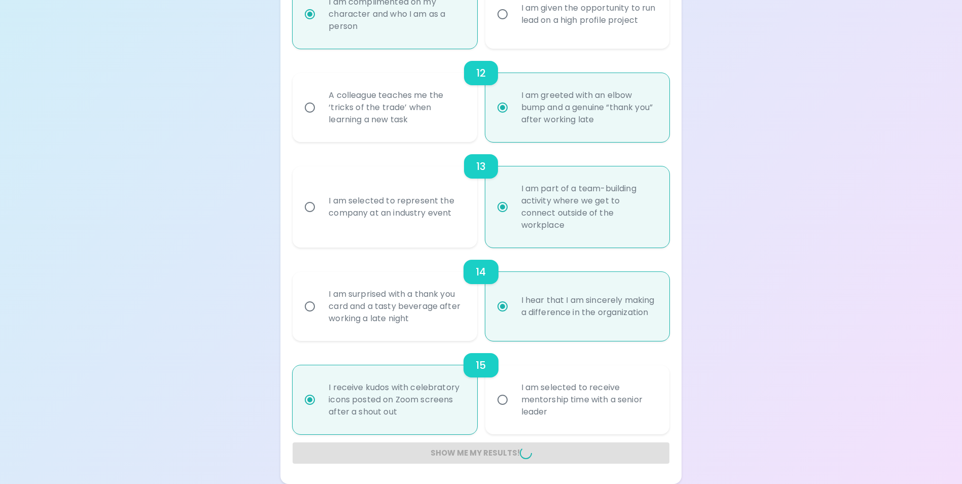
radio input "false"
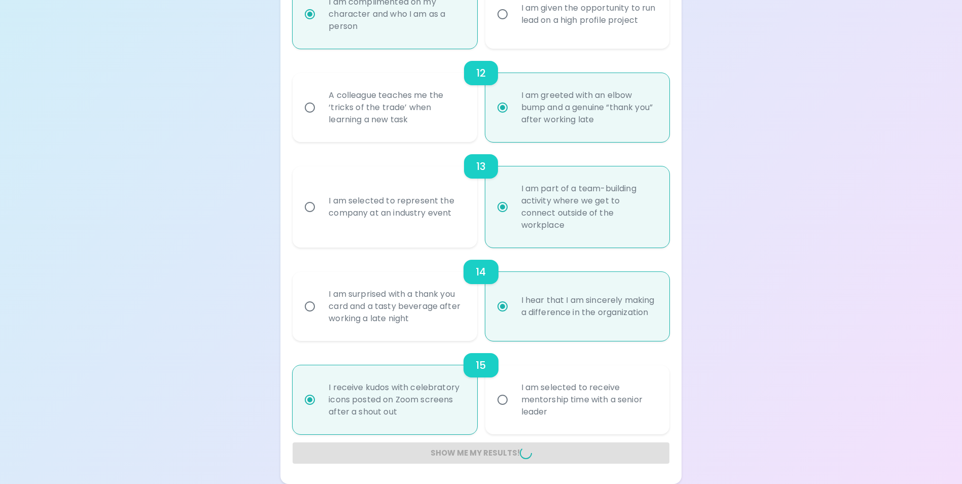
radio input "false"
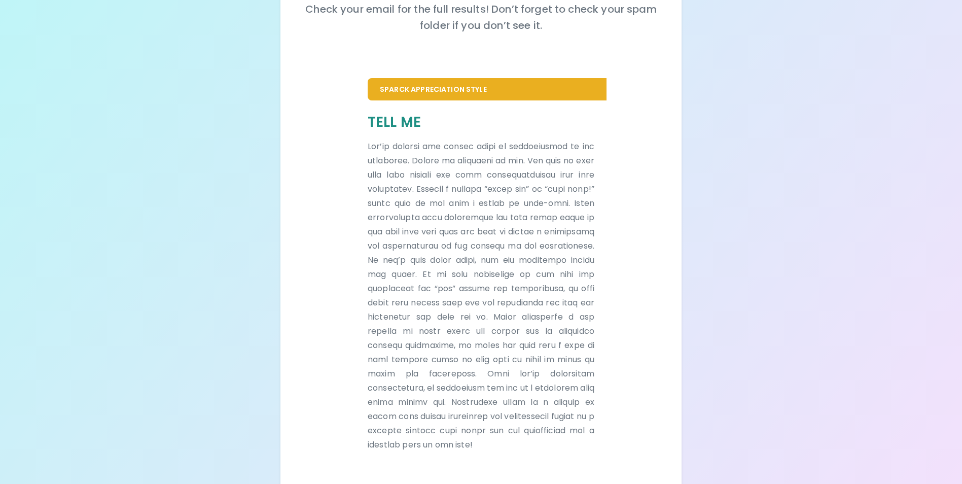
scroll to position [169, 0]
